Goal: Find specific page/section: Find specific page/section

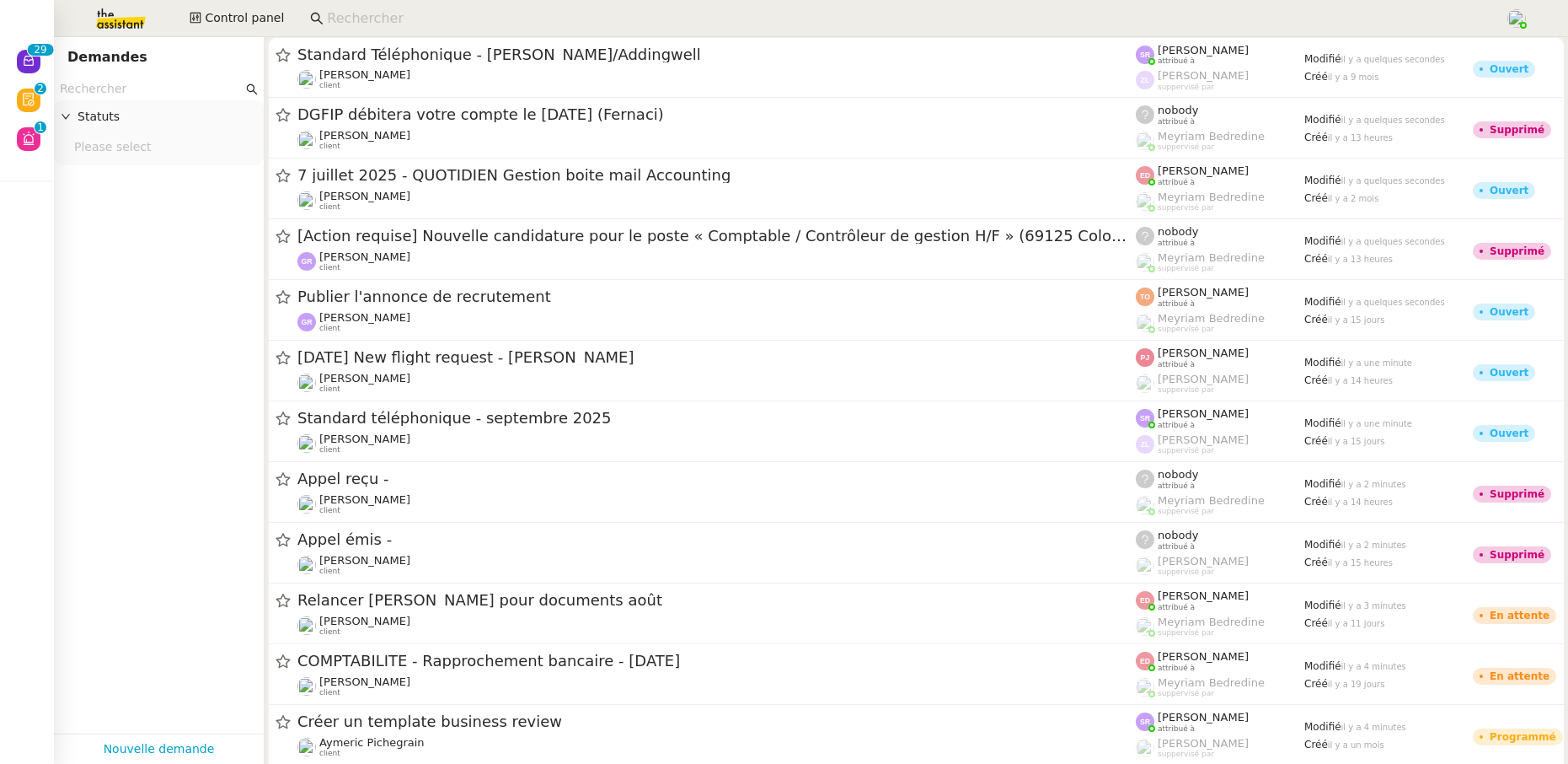
click at [389, 25] on input at bounding box center [908, 18] width 1161 height 23
click at [387, 18] on input at bounding box center [908, 18] width 1161 height 23
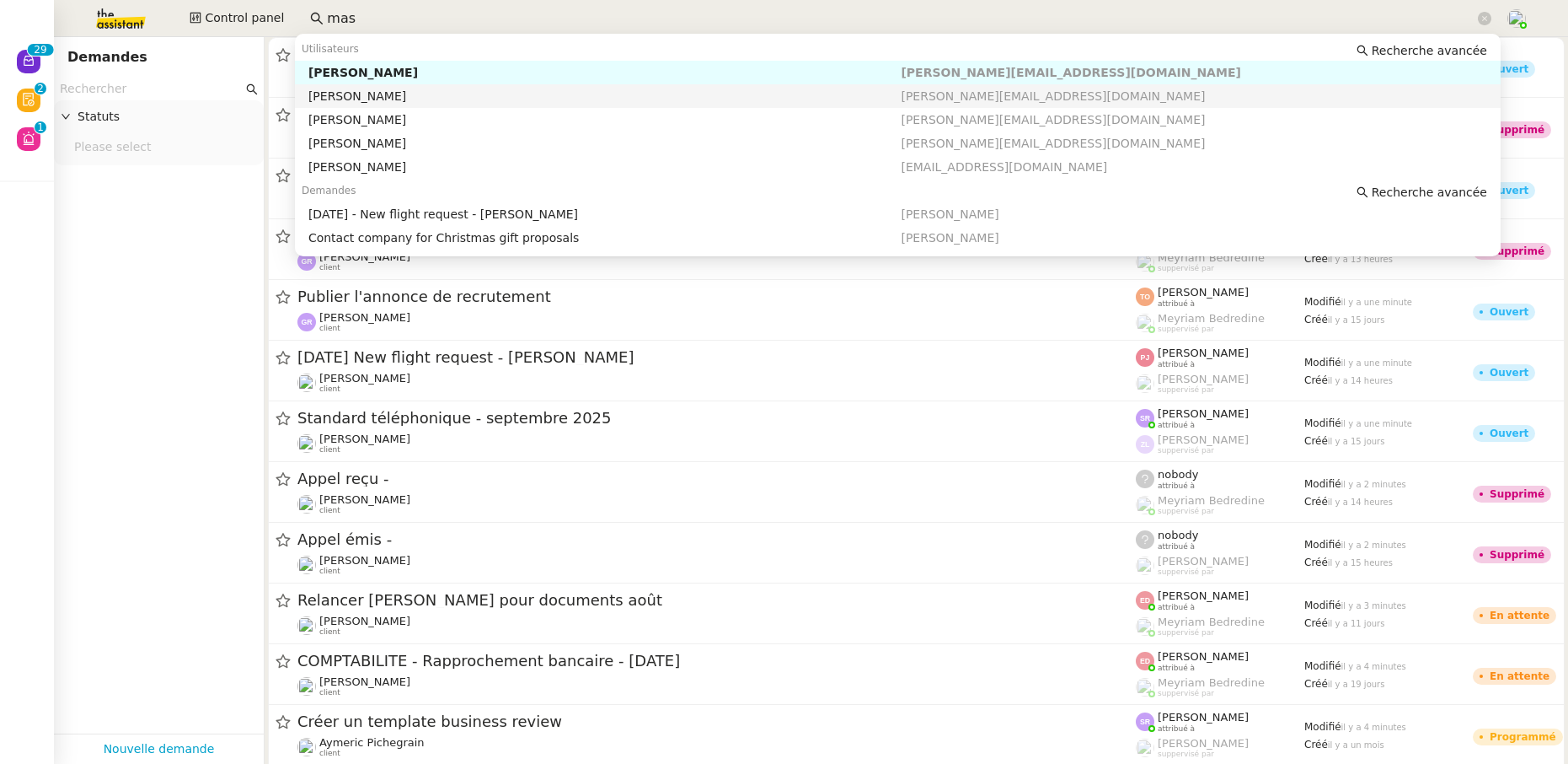
click at [404, 93] on div "Céline MAS" at bounding box center [605, 96] width 593 height 16
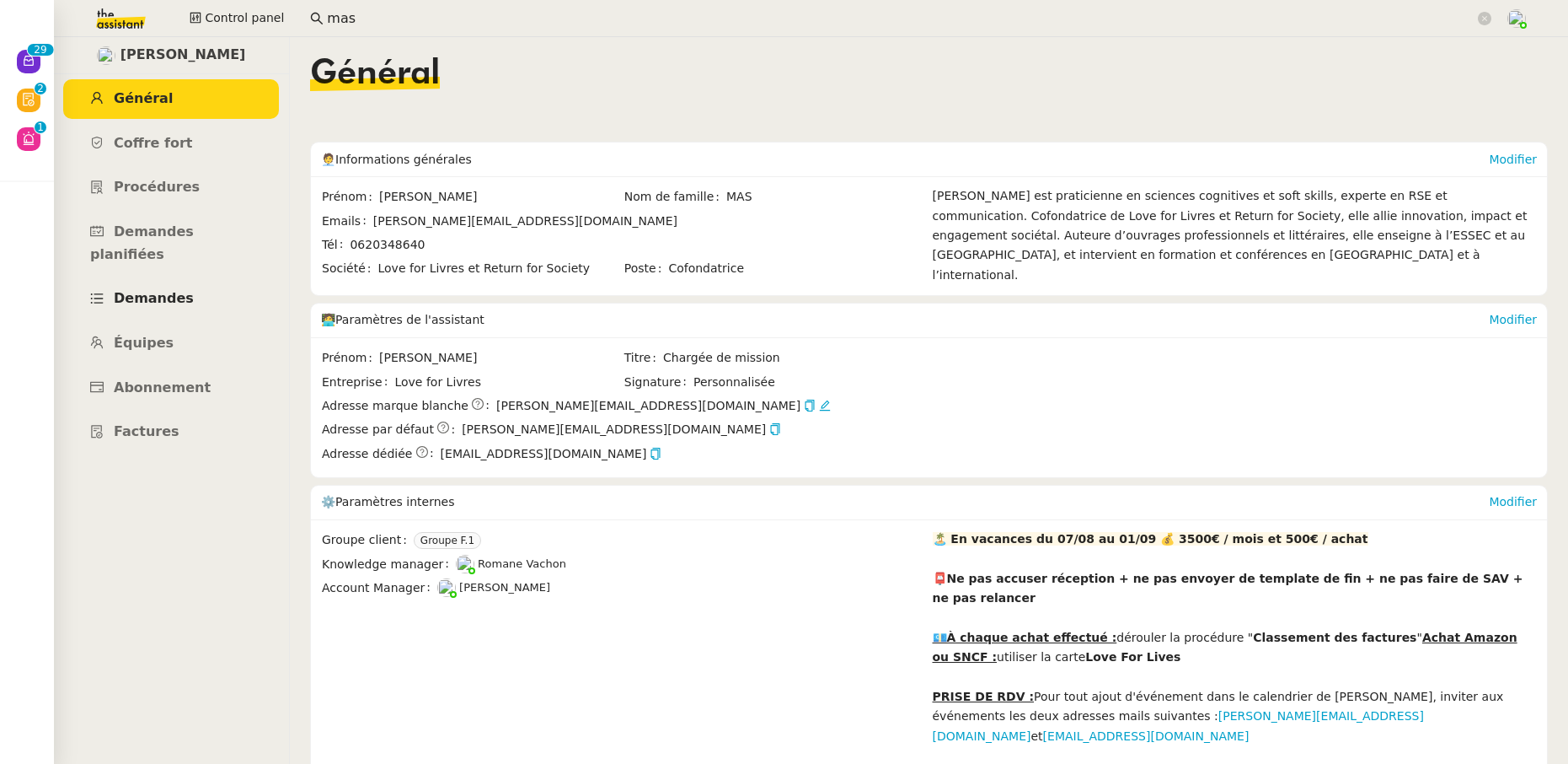
click at [153, 279] on link "Demandes" at bounding box center [171, 299] width 216 height 39
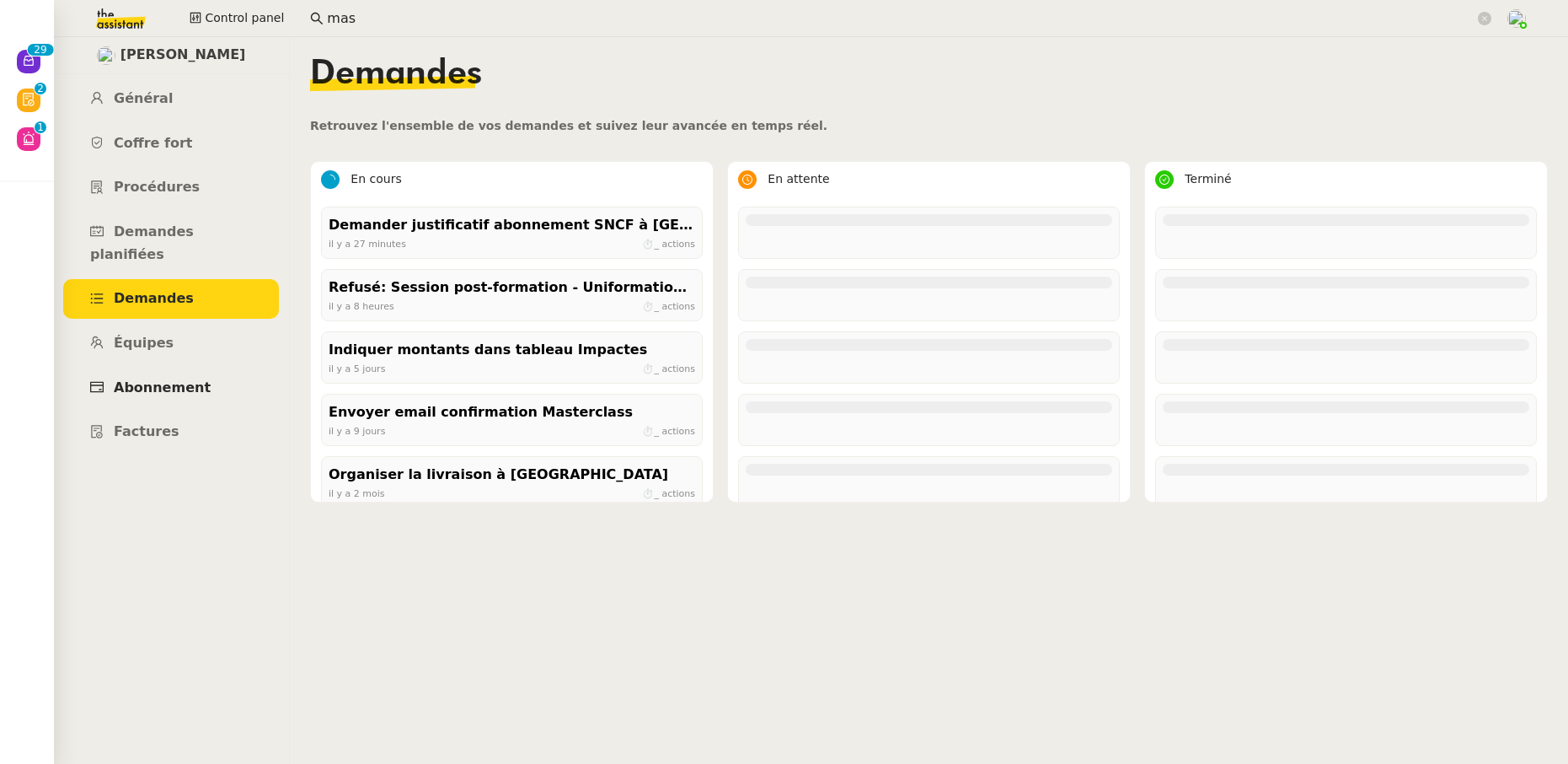
click at [160, 379] on span "Abonnement" at bounding box center [162, 387] width 97 height 16
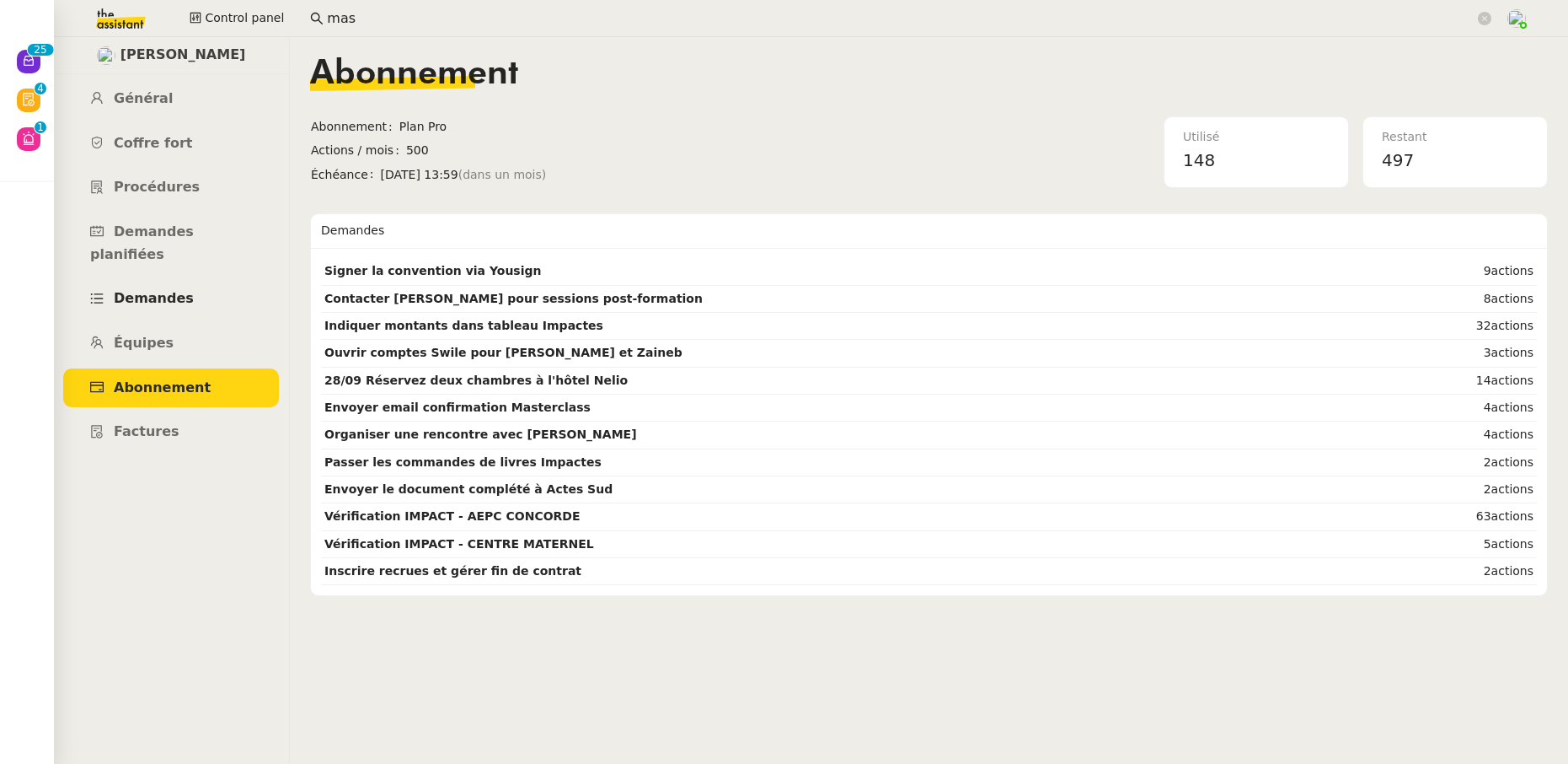
click at [155, 290] on span "Demandes" at bounding box center [153, 298] width 80 height 16
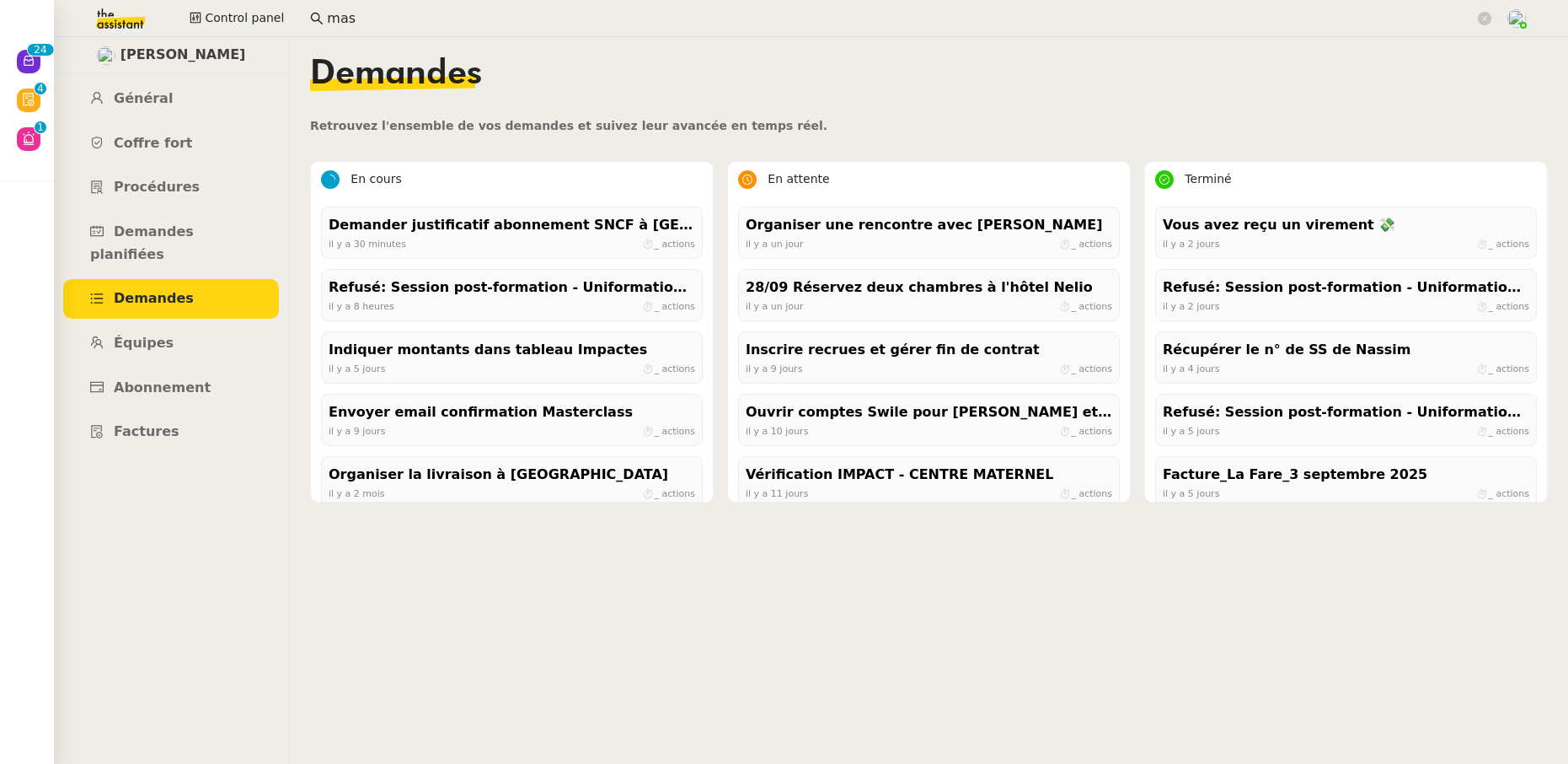
click at [155, 290] on span "Demandes" at bounding box center [153, 298] width 80 height 16
click at [485, 379] on div "Indiquer montants dans tableau Impactes il y a 5 jours ⏱ 32 actions" at bounding box center [512, 357] width 382 height 52
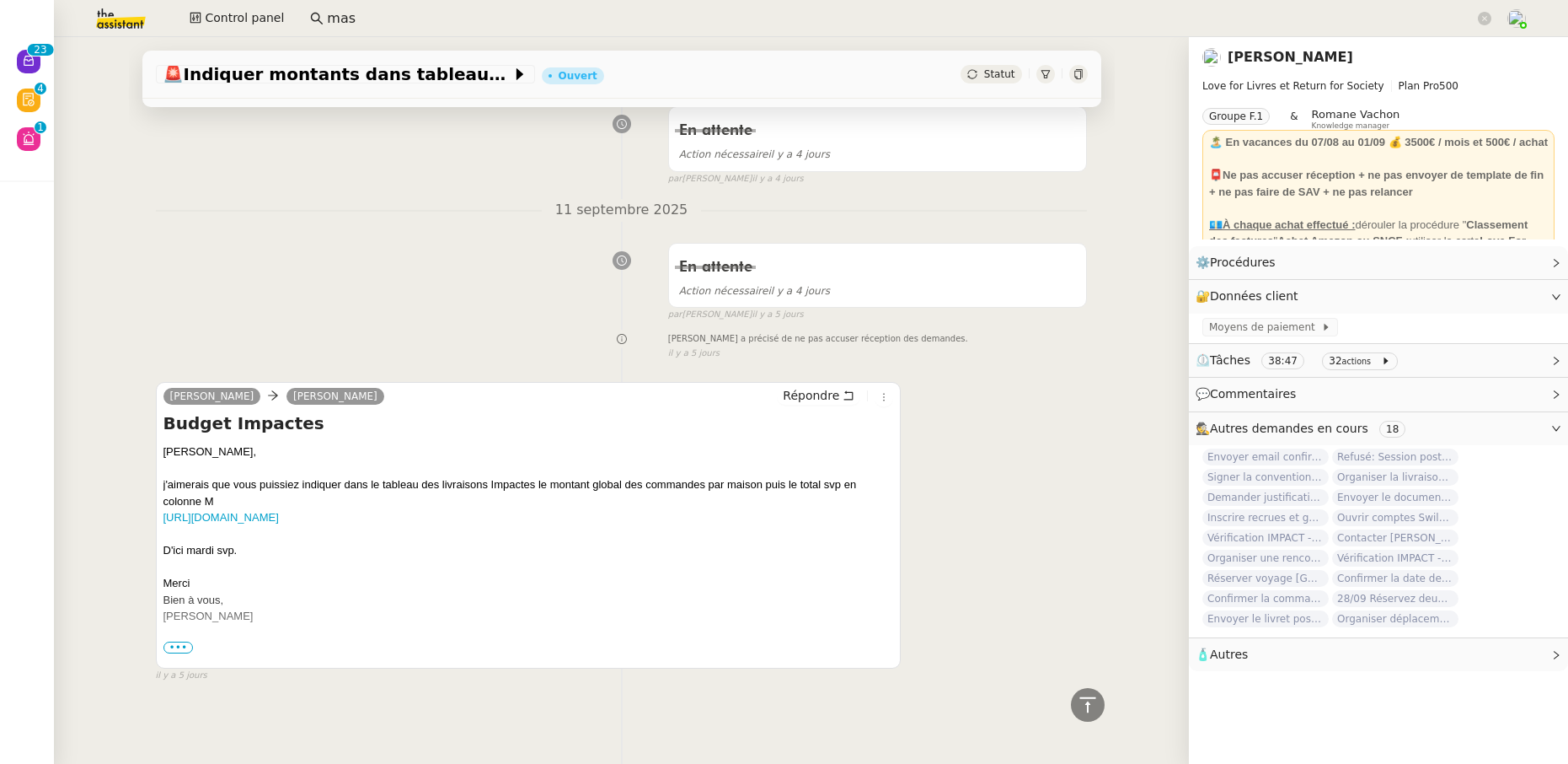
scroll to position [1123, 0]
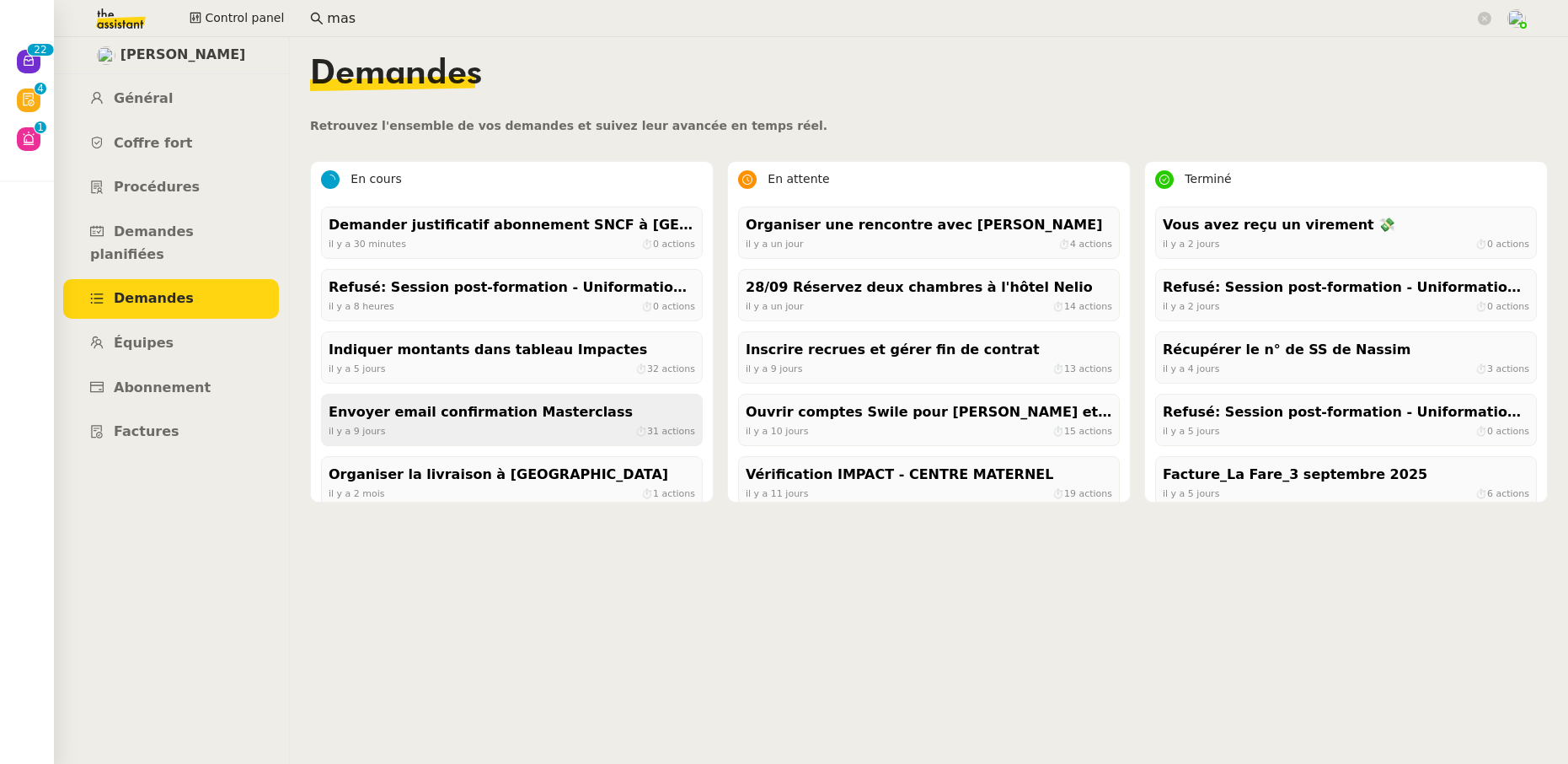
click at [480, 422] on div "Envoyer email confirmation Masterclass" at bounding box center [512, 412] width 366 height 23
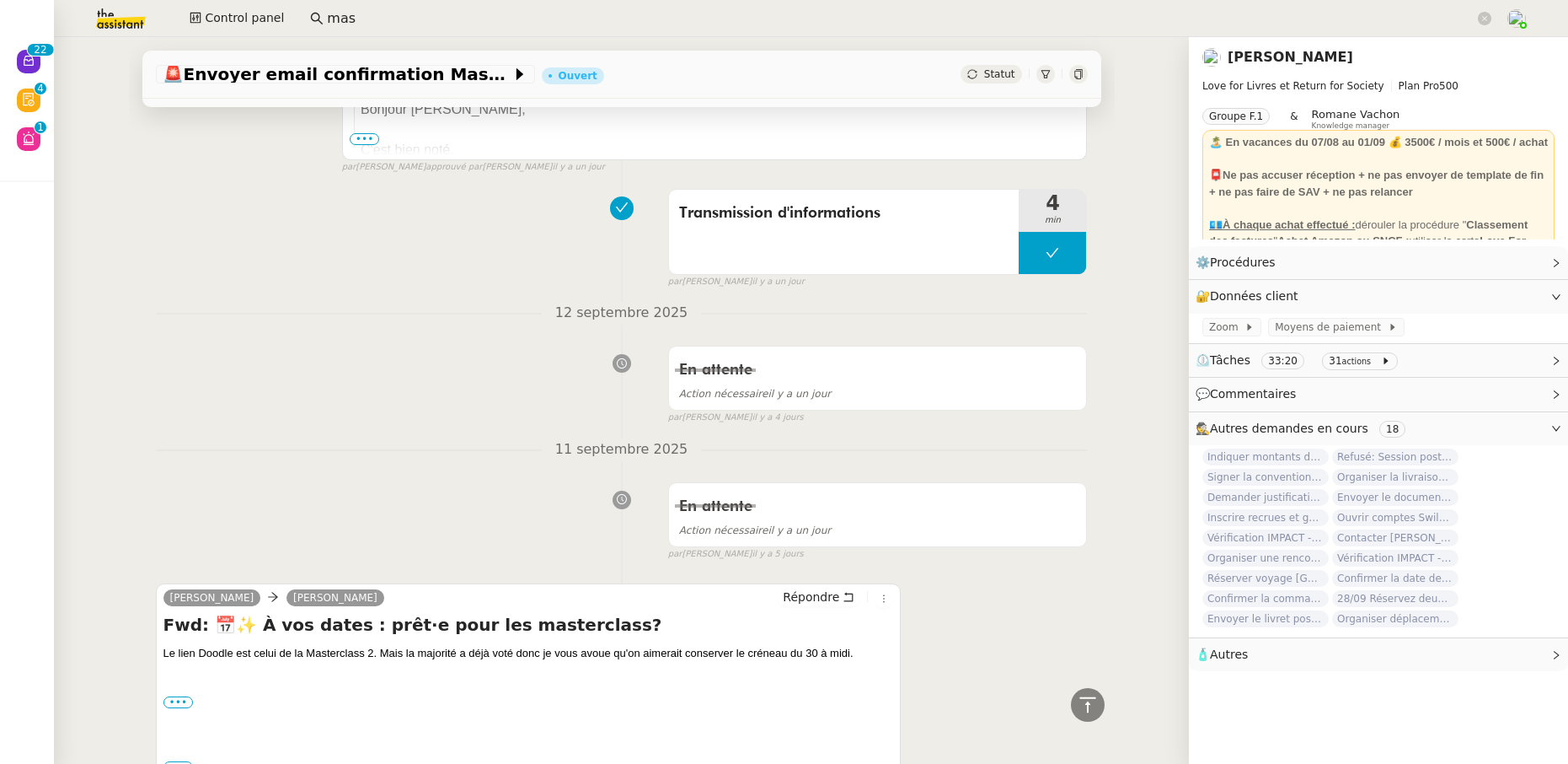
scroll to position [1546, 0]
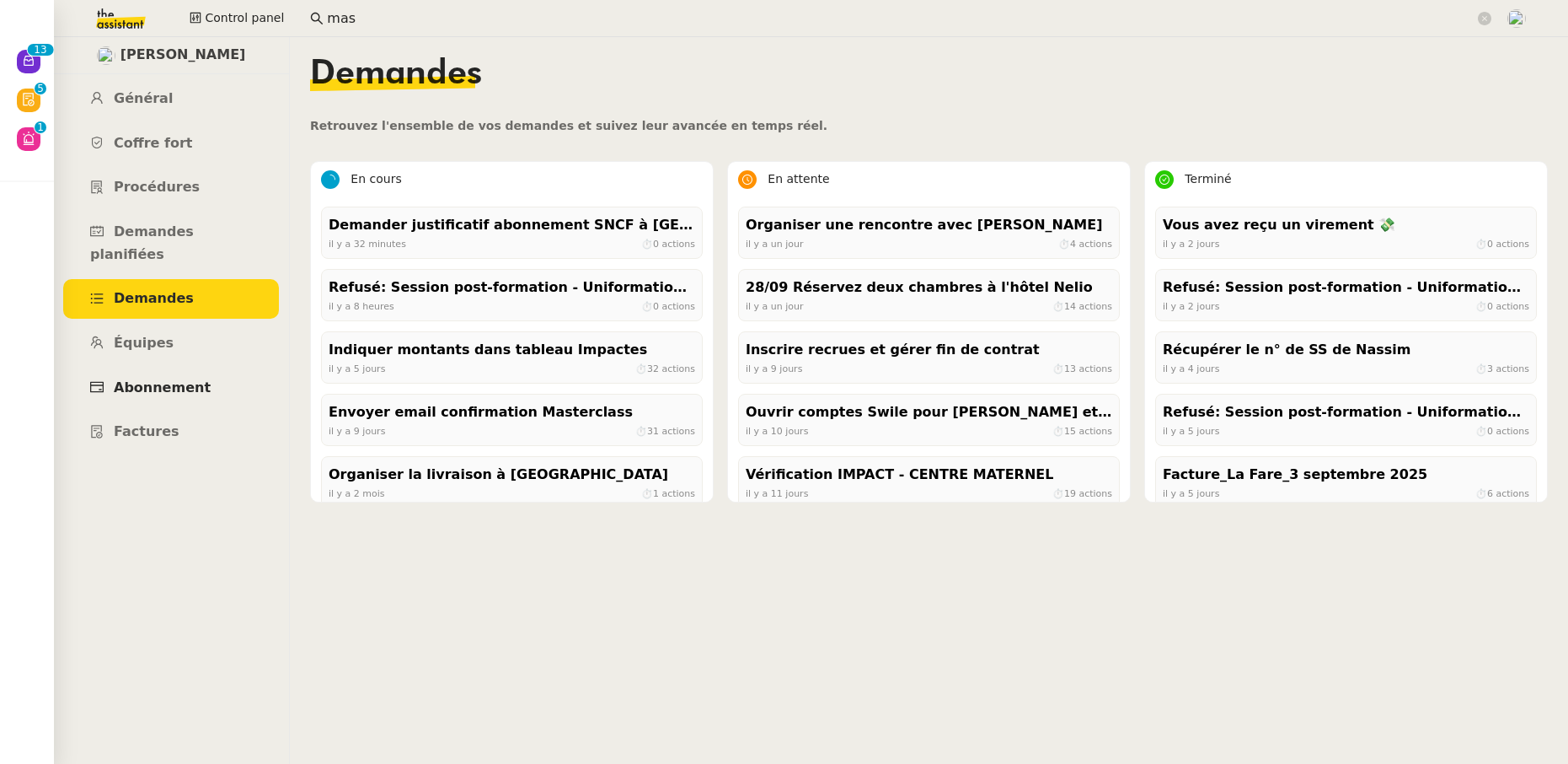
click at [206, 368] on link "Abonnement" at bounding box center [171, 387] width 216 height 39
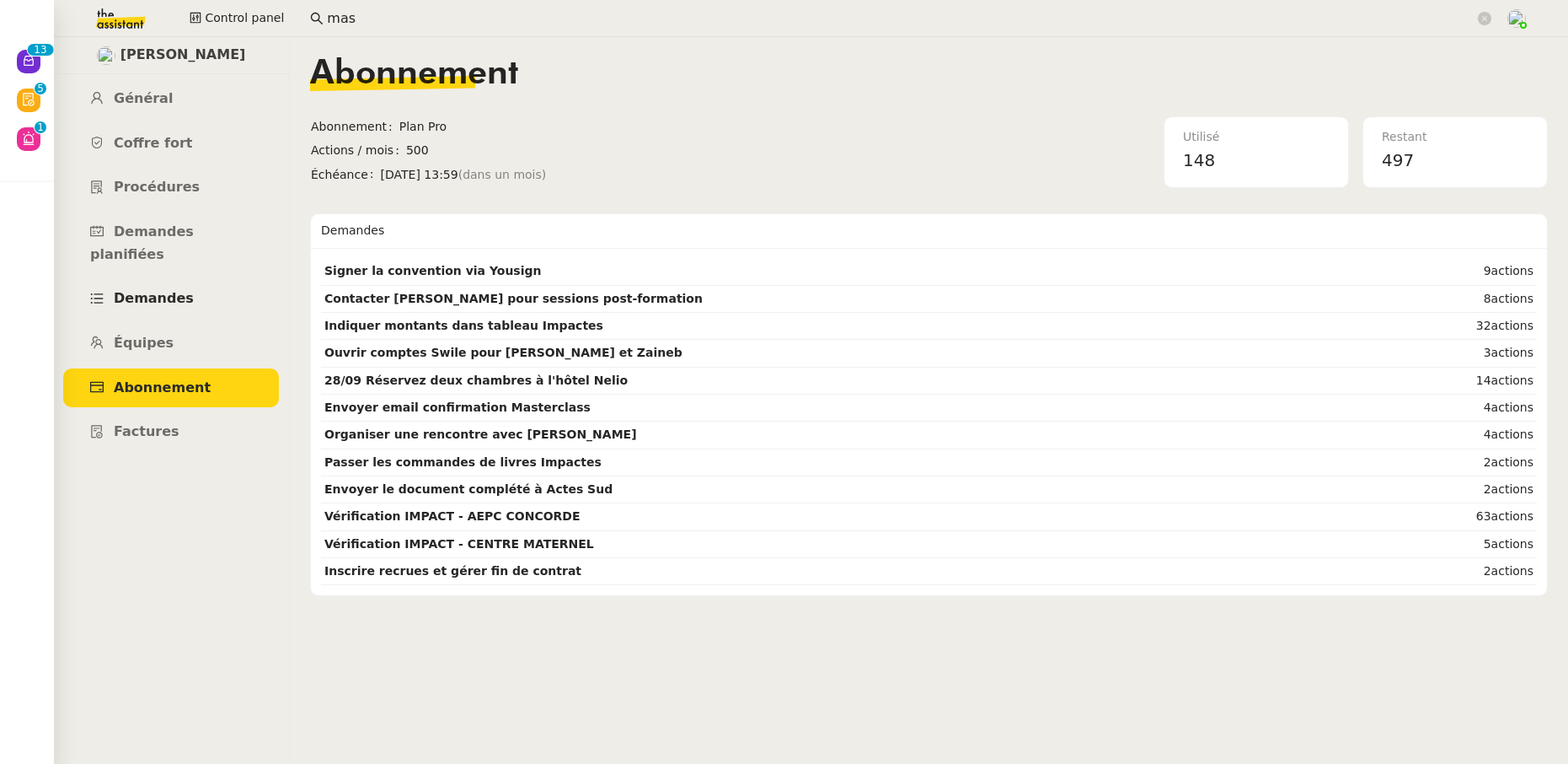
click at [171, 284] on link "Demandes" at bounding box center [171, 299] width 216 height 39
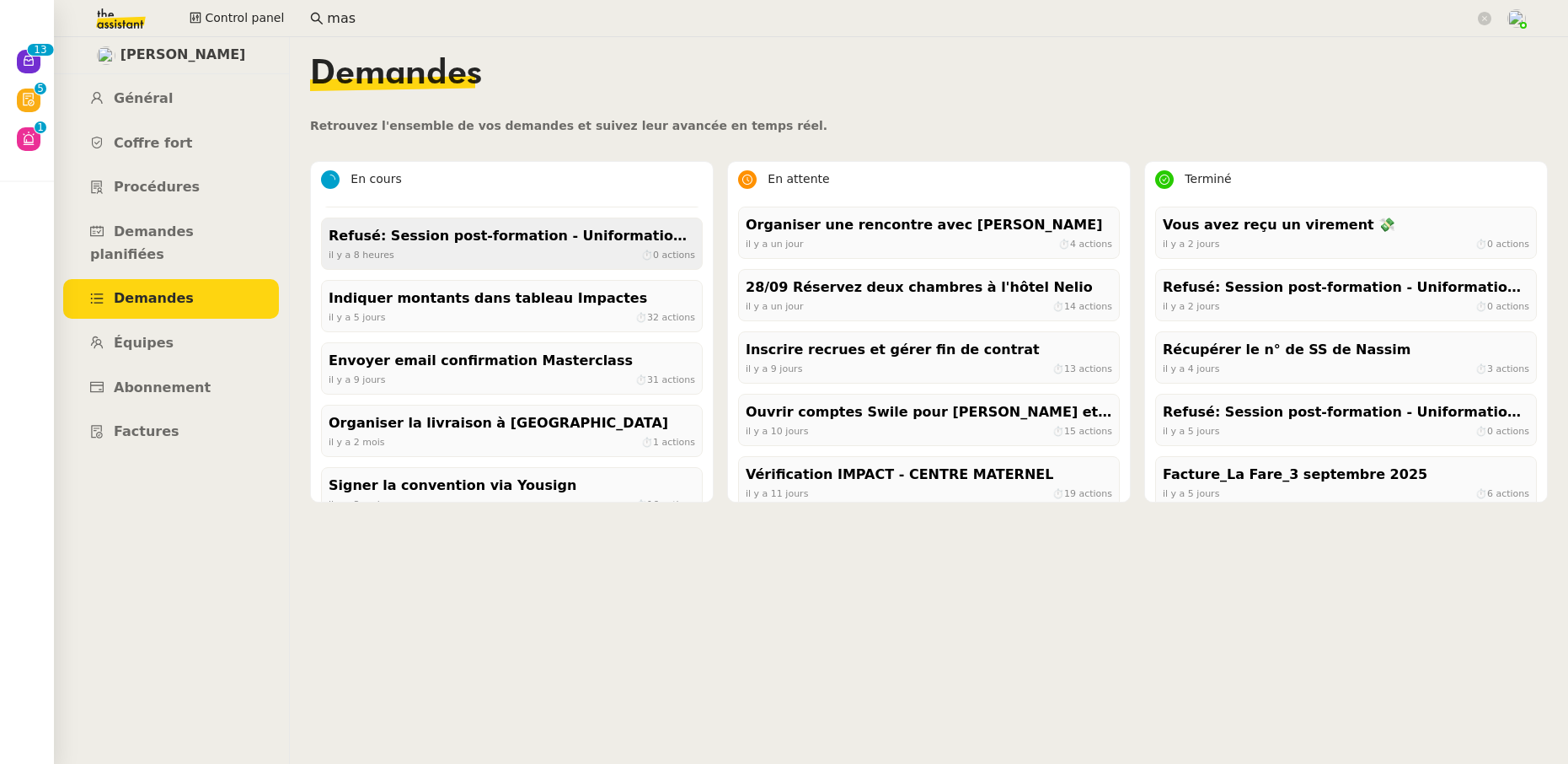
scroll to position [79, 0]
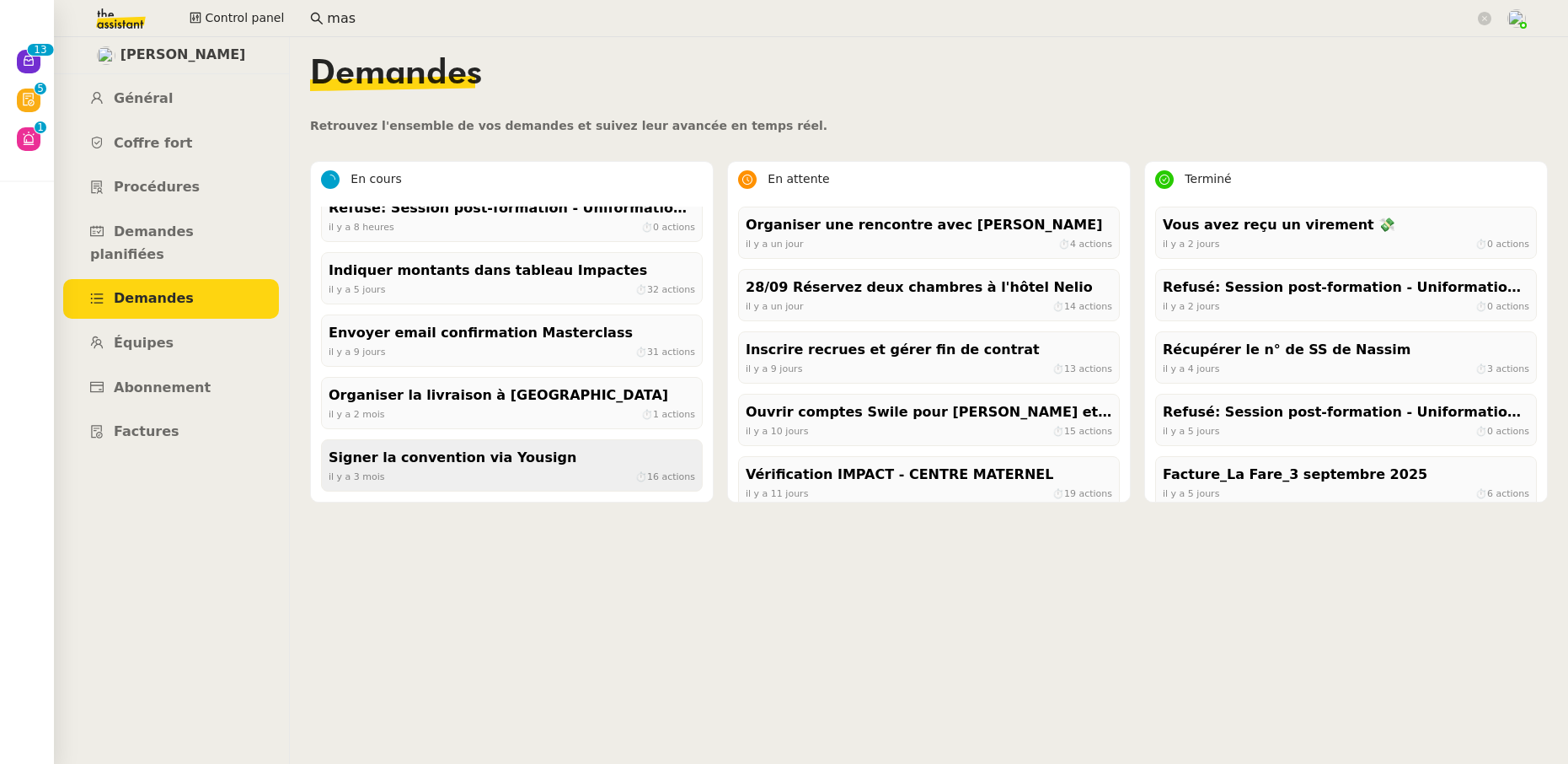
click at [535, 462] on div "Signer la convention via Yousign" at bounding box center [512, 458] width 366 height 23
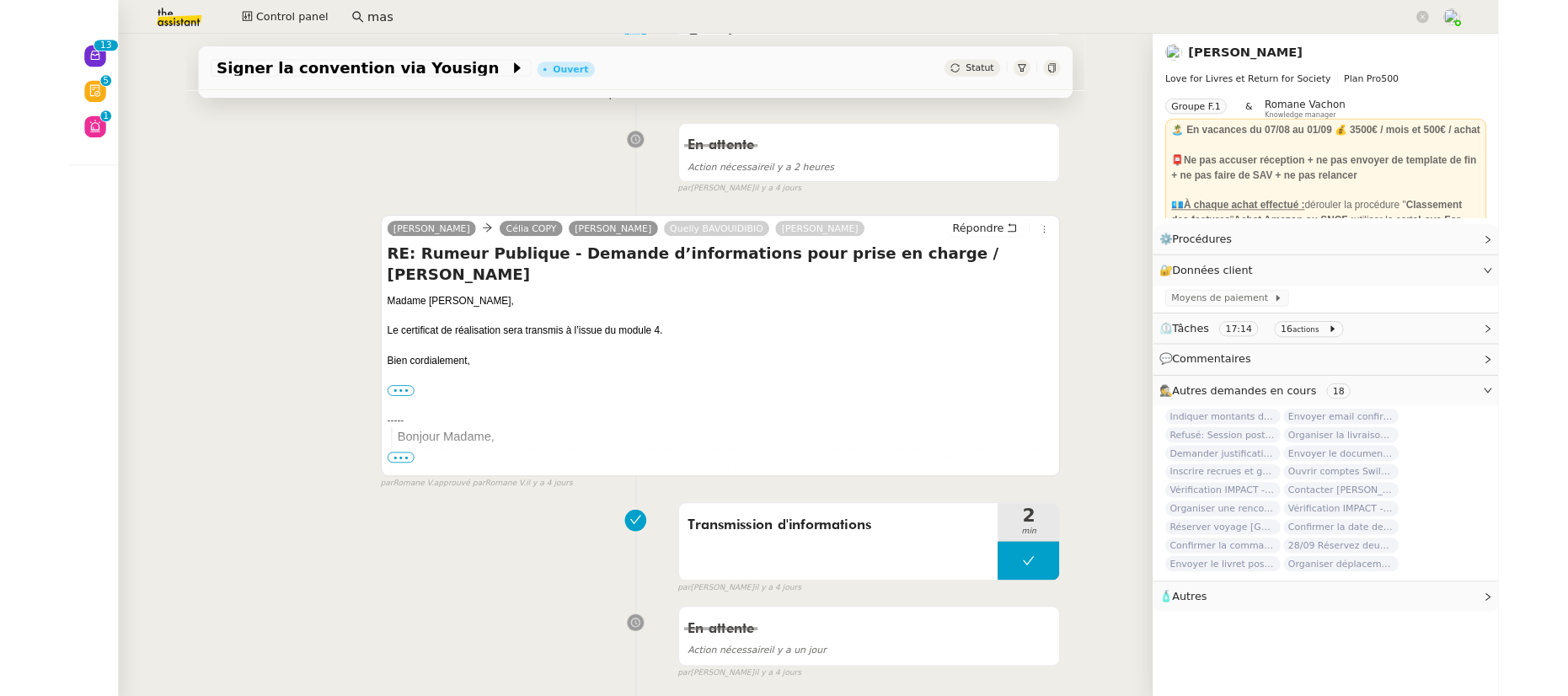
scroll to position [261, 0]
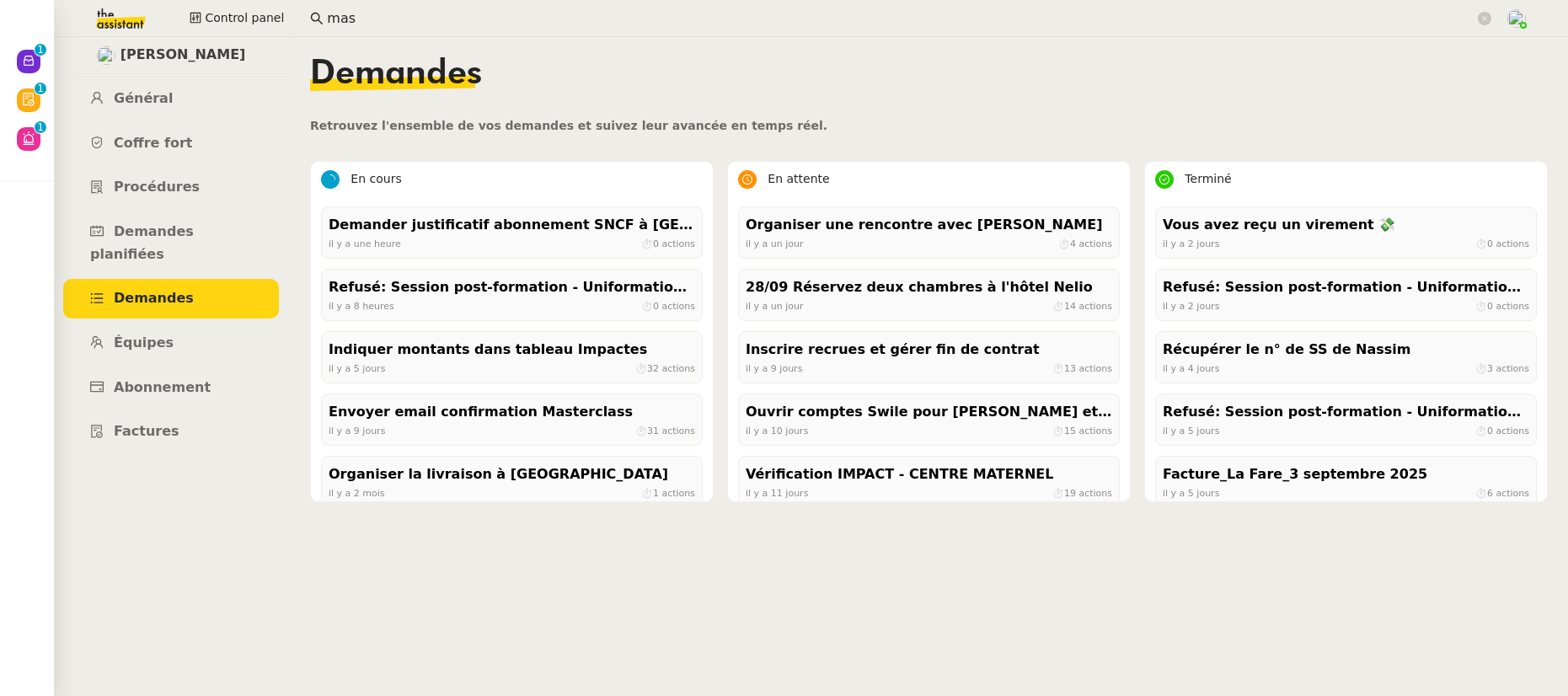
click at [366, 19] on input "mas" at bounding box center [900, 18] width 1148 height 23
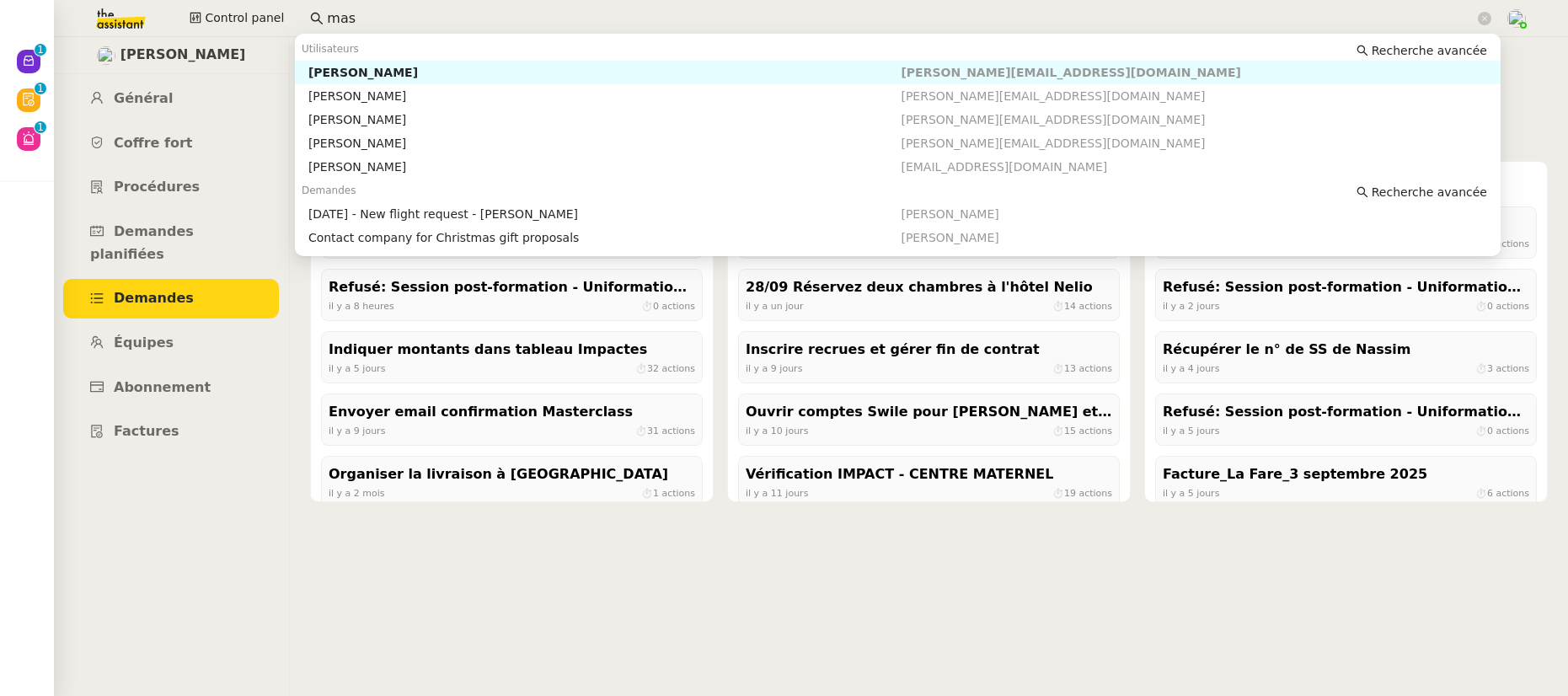
click at [366, 19] on input "mas" at bounding box center [900, 18] width 1148 height 23
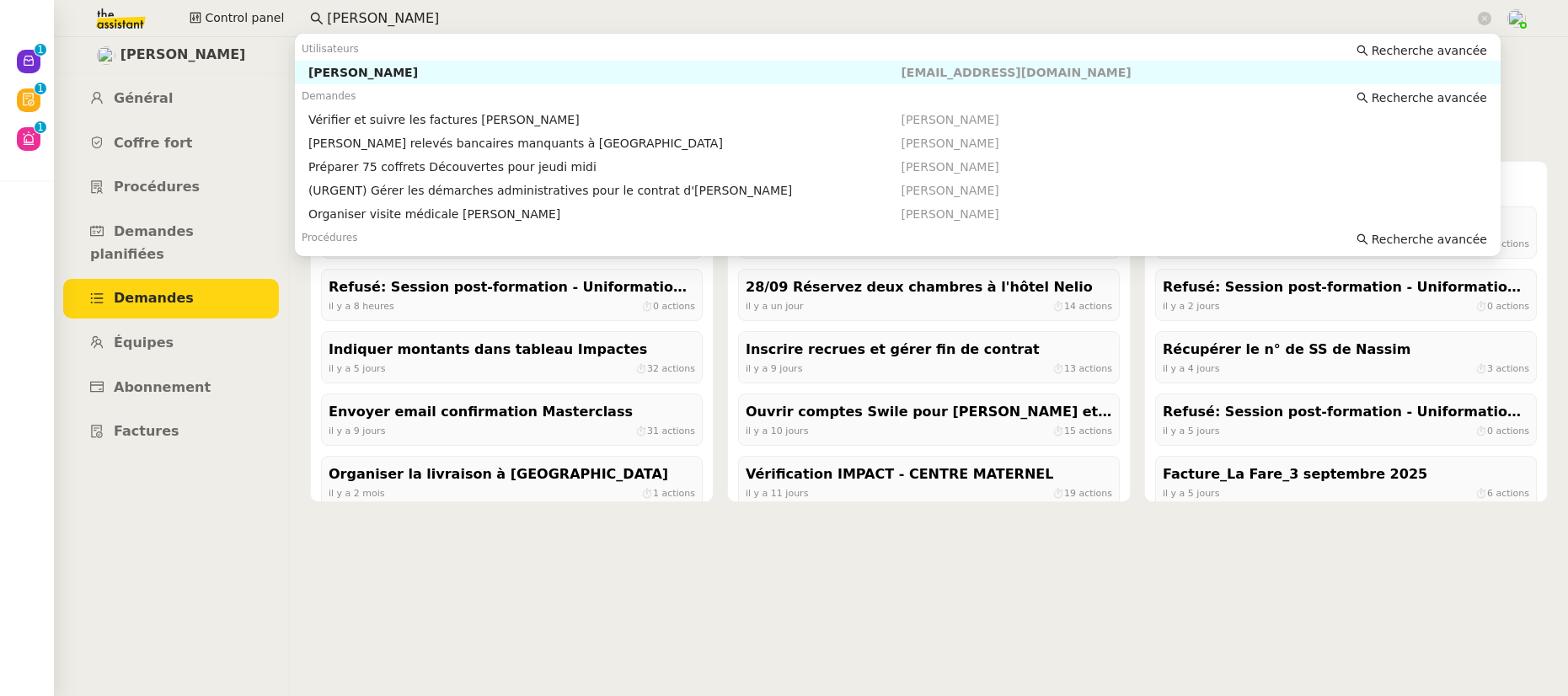
click at [391, 69] on div "Pierre Mergui" at bounding box center [605, 72] width 593 height 16
type input "pierre mer"
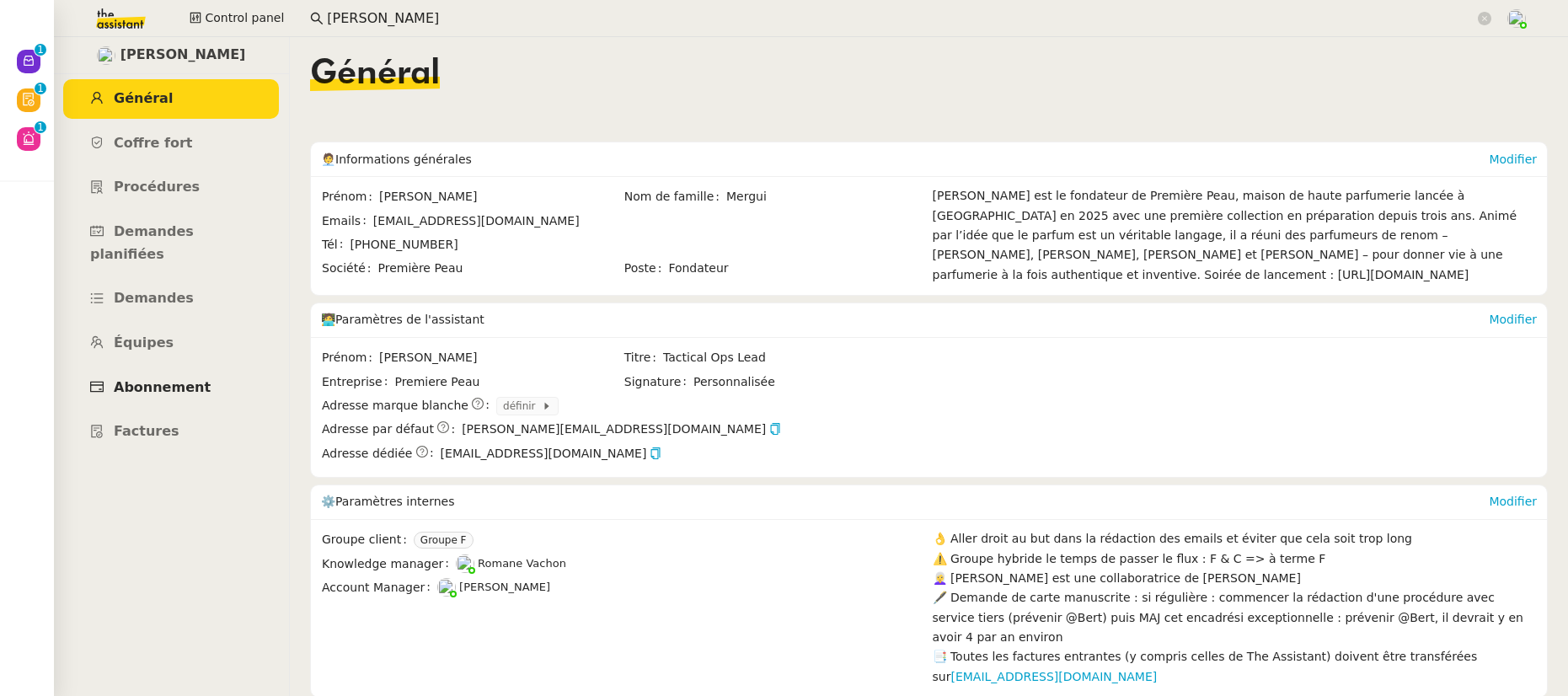
click at [195, 379] on span "Abonnement" at bounding box center [162, 386] width 97 height 16
